Goal: Information Seeking & Learning: Find specific fact

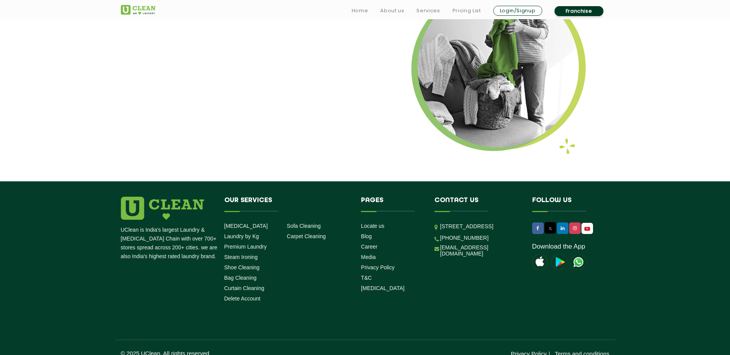
scroll to position [970, 0]
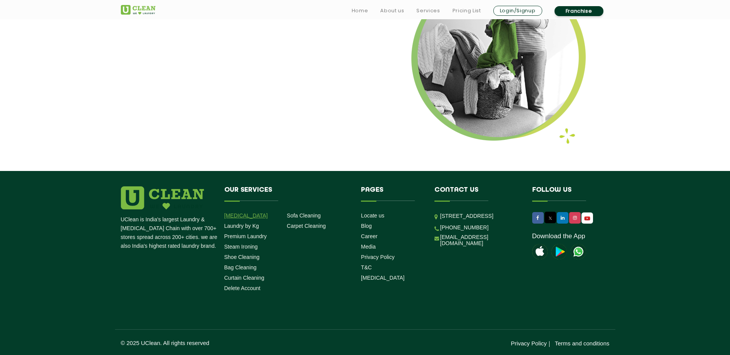
click at [242, 218] on link "[MEDICAL_DATA]" at bounding box center [245, 216] width 43 height 6
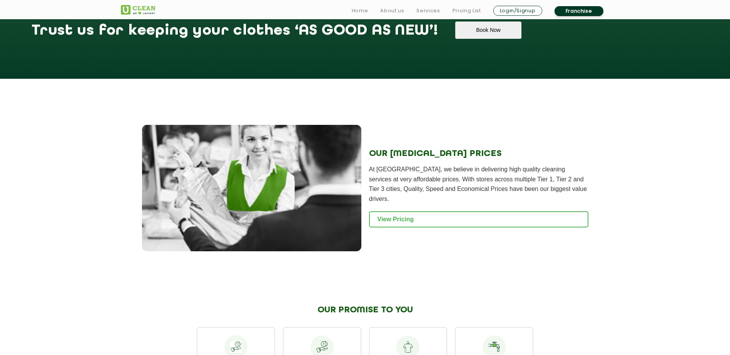
scroll to position [769, 0]
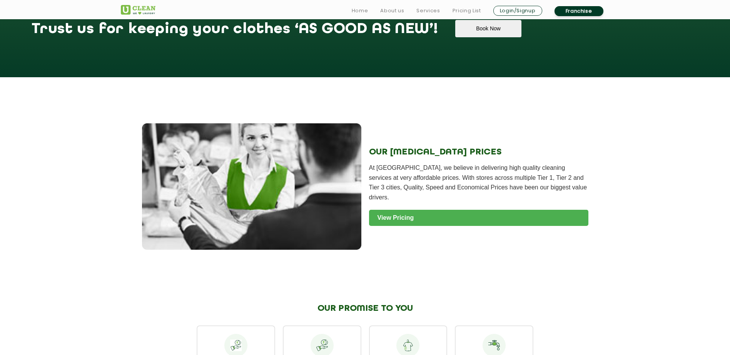
click at [407, 210] on link "View Pricing" at bounding box center [478, 218] width 219 height 16
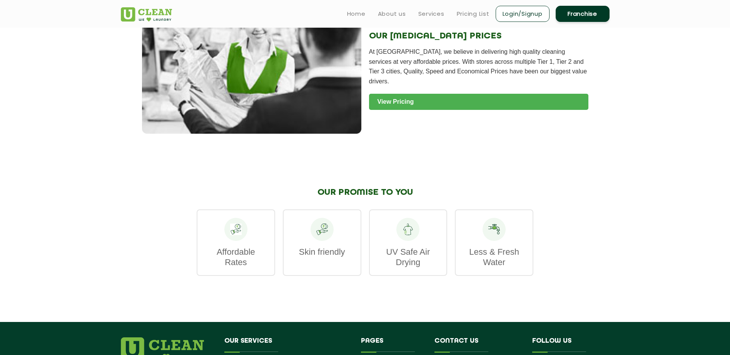
scroll to position [885, 0]
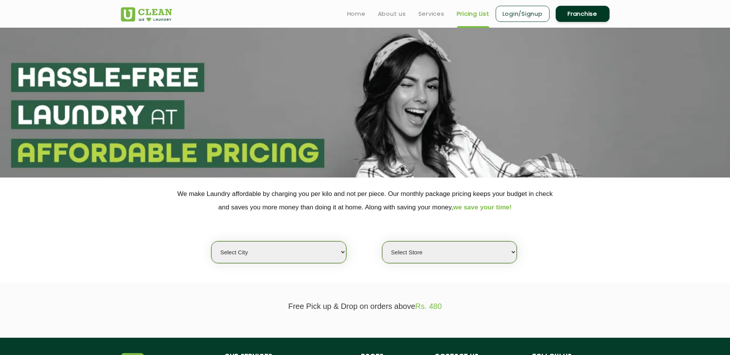
click at [265, 244] on select "Select city [GEOGRAPHIC_DATA] [GEOGRAPHIC_DATA] [GEOGRAPHIC_DATA] [GEOGRAPHIC_D…" at bounding box center [278, 253] width 135 height 22
select select "28"
click at [211, 242] on select "Select city Aalo Abu Dhabi Agartala Agra Ahmedabad Akola Aligarh Alwar - UClean…" at bounding box center [278, 253] width 135 height 22
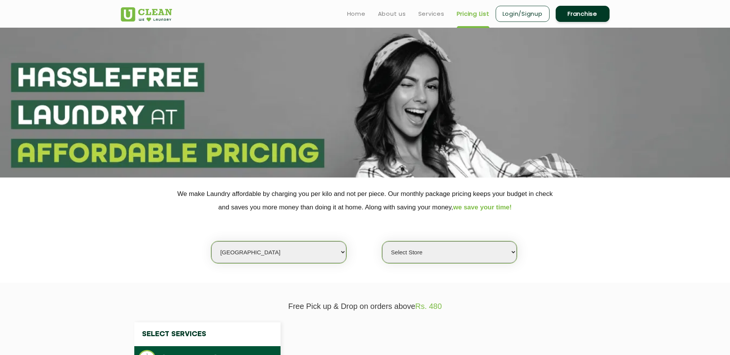
click at [438, 254] on select "Select Store UClean Suddhowala Dehradun UClean Subhash Nagar UClean ITBP Road U…" at bounding box center [449, 253] width 135 height 22
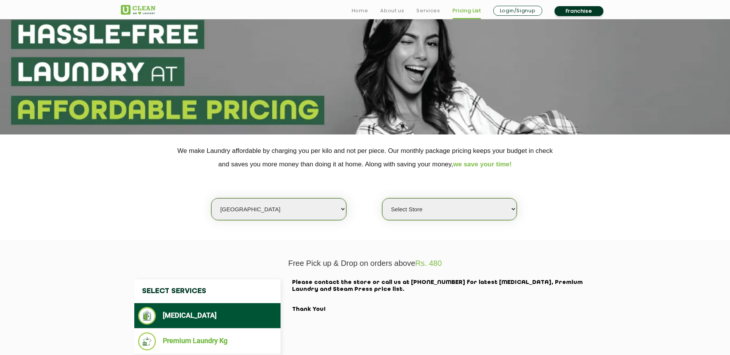
scroll to position [115, 0]
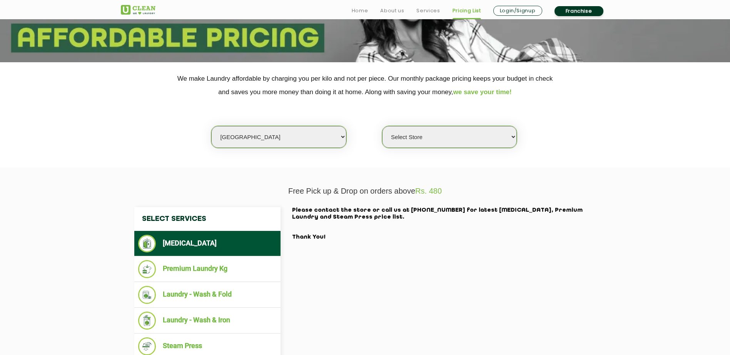
click at [416, 139] on select "Select Store UClean Suddhowala Dehradun UClean Subhash Nagar UClean ITBP Road U…" at bounding box center [449, 137] width 135 height 22
select select "377"
click at [382, 126] on select "Select Store UClean Suddhowala Dehradun UClean Subhash Nagar UClean ITBP Road U…" at bounding box center [449, 137] width 135 height 22
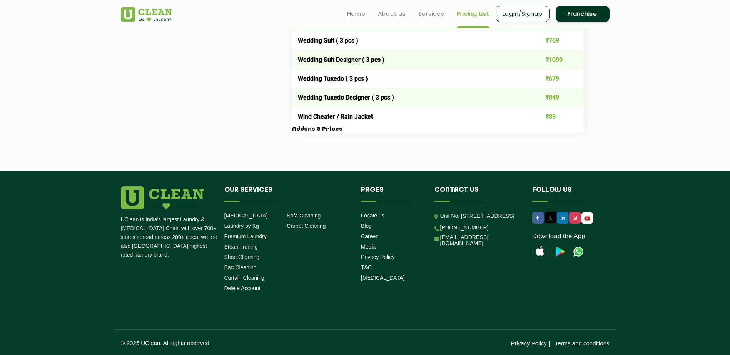
scroll to position [1556, 0]
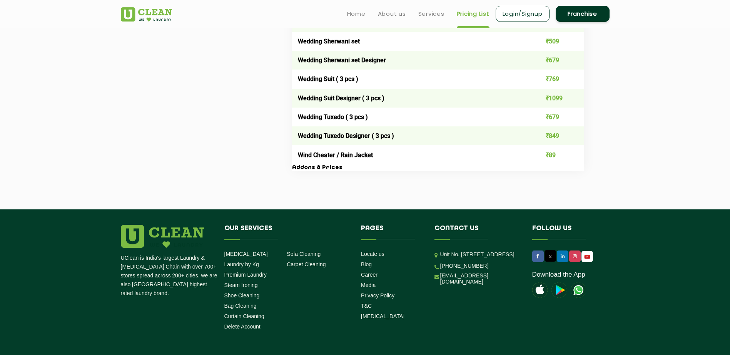
click at [310, 169] on h3 "Addons & Prices" at bounding box center [438, 168] width 292 height 7
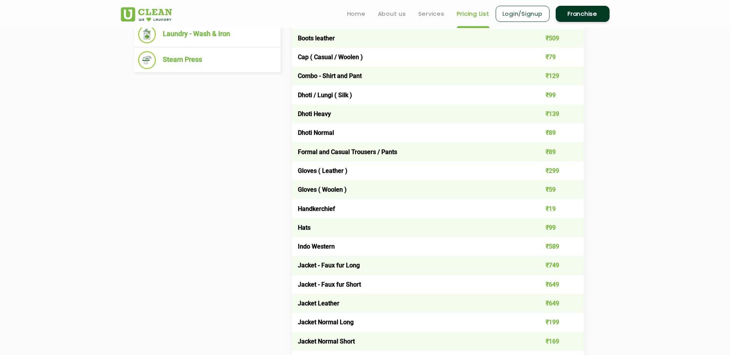
scroll to position [171, 0]
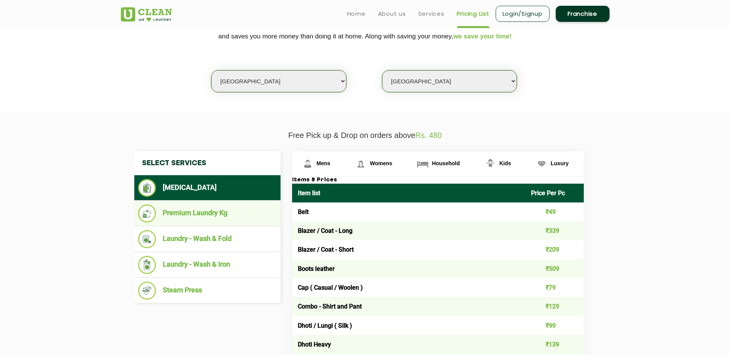
click at [225, 217] on li "Premium Laundry Kg" at bounding box center [207, 214] width 139 height 18
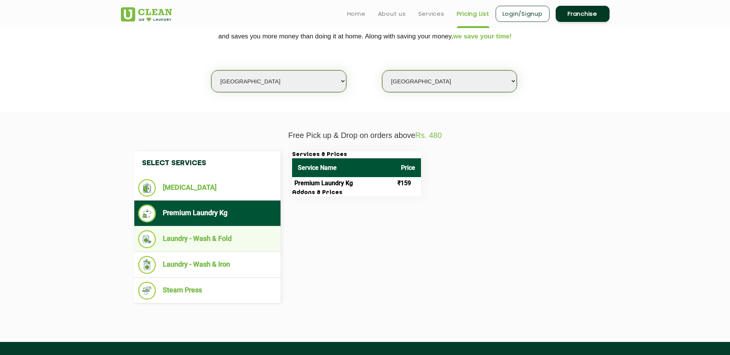
click at [217, 242] on li "Laundry - Wash & Fold" at bounding box center [207, 239] width 139 height 18
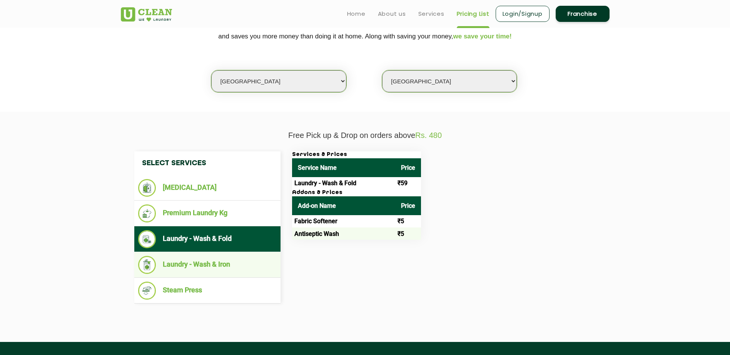
click at [219, 266] on li "Laundry - Wash & Iron" at bounding box center [207, 265] width 139 height 18
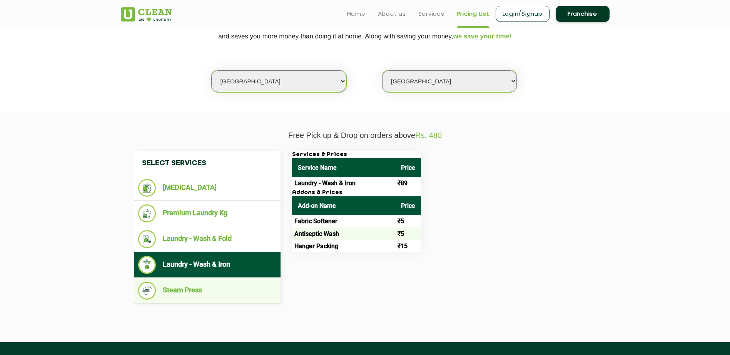
click at [212, 292] on li "Steam Press" at bounding box center [207, 291] width 139 height 18
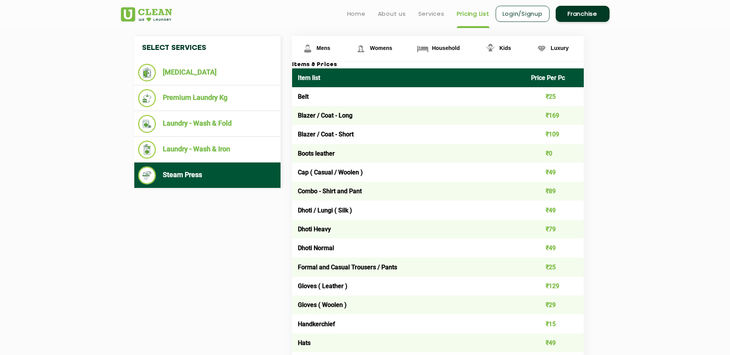
scroll to position [133, 0]
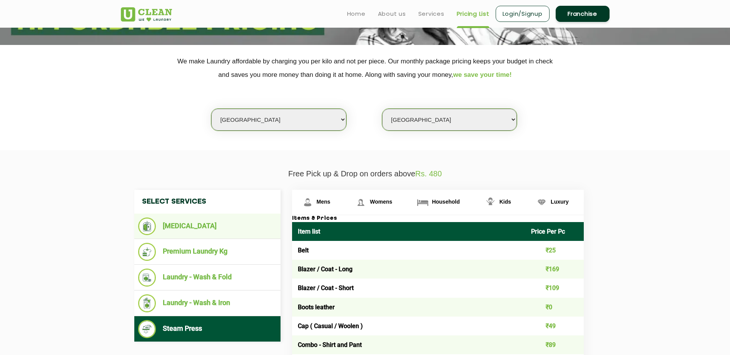
click at [186, 234] on li "[MEDICAL_DATA]" at bounding box center [207, 227] width 139 height 18
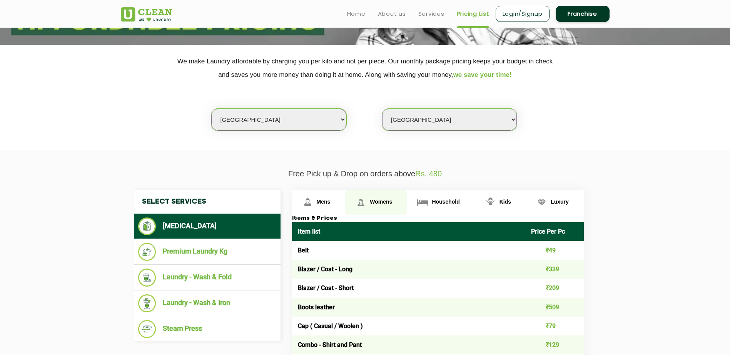
click at [374, 202] on span "Womens" at bounding box center [381, 202] width 22 height 6
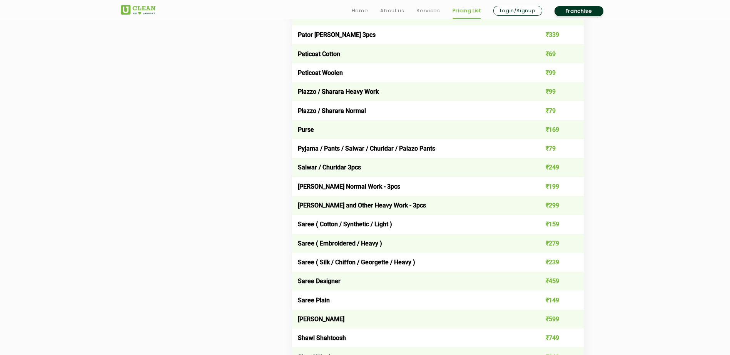
scroll to position [2172, 0]
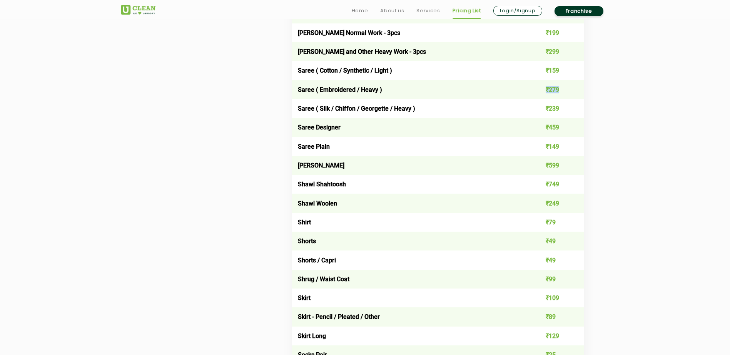
drag, startPoint x: 544, startPoint y: 91, endPoint x: 562, endPoint y: 92, distance: 18.1
click at [562, 92] on td "₹279" at bounding box center [554, 89] width 58 height 19
click at [488, 93] on td "Saree ( Embroidered / Heavy )" at bounding box center [409, 89] width 234 height 19
